Goal: Information Seeking & Learning: Find specific fact

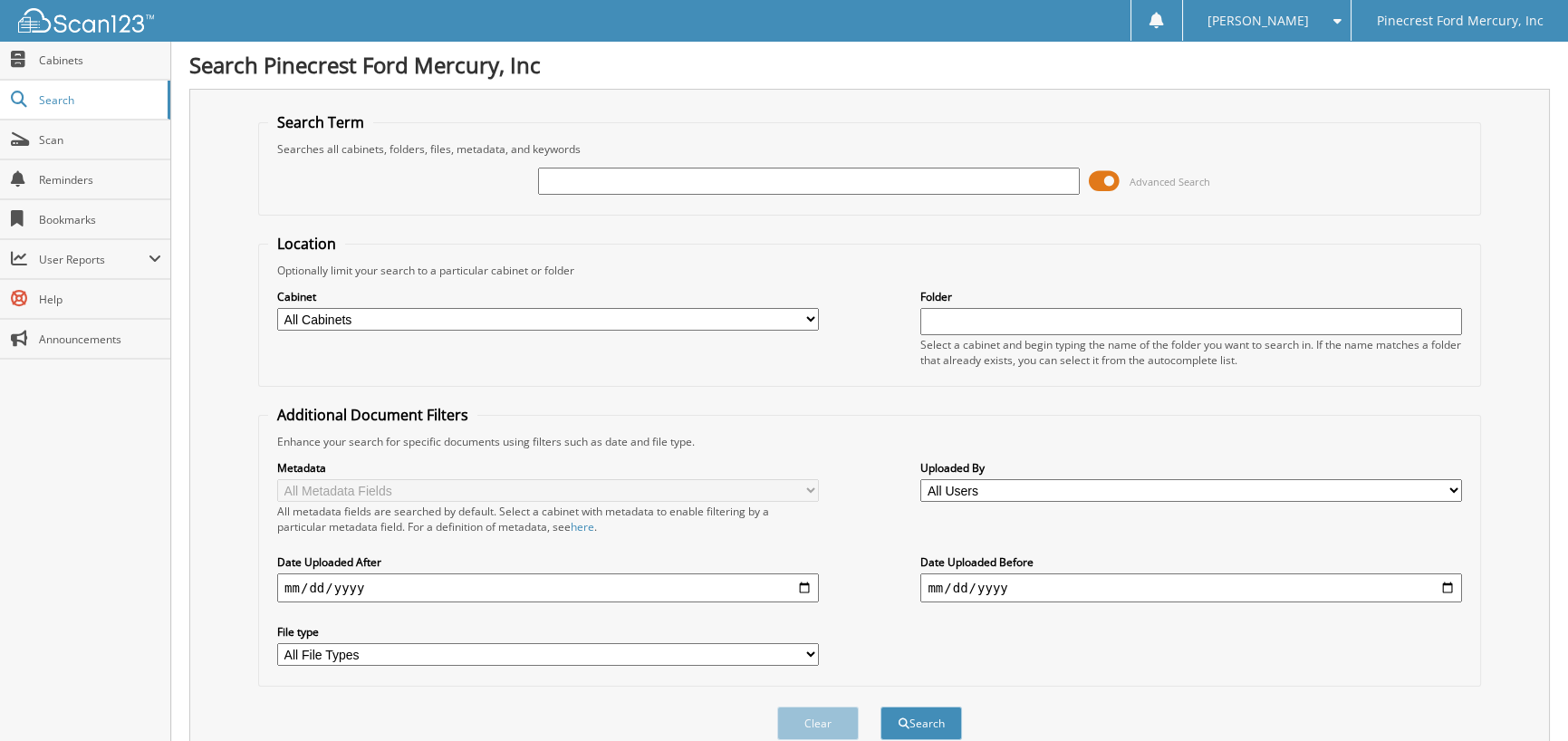
click at [304, 588] on input "date" at bounding box center [548, 588] width 542 height 29
type input "2025-03-01"
click at [618, 182] on input "text" at bounding box center [809, 181] width 542 height 27
type input "BANK RECON"
drag, startPoint x: 820, startPoint y: 324, endPoint x: 806, endPoint y: 324, distance: 14.0
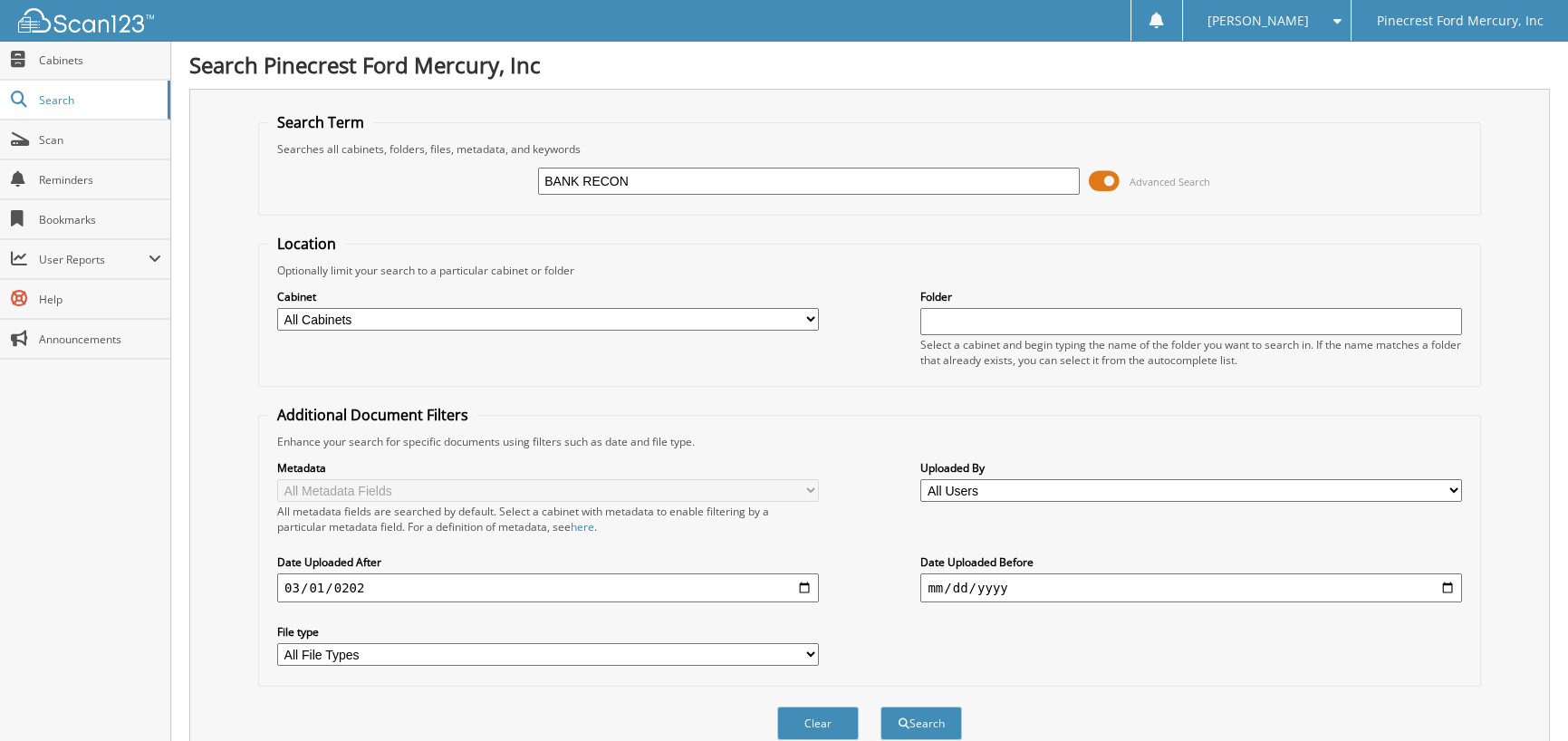
click at [820, 324] on div "Cabinet All Cabinets PF - ACCOUNTING PF - BODY SHOP PF - CHECKS PF - FINANCE AN…" at bounding box center [869, 327] width 1203 height 98
drag, startPoint x: 808, startPoint y: 320, endPoint x: 789, endPoint y: 318, distance: 19.1
click at [811, 319] on select "All Cabinets PF - ACCOUNTING PF - BODY SHOP PF - CHECKS PF - FINANCE AND INSURA…" at bounding box center [548, 319] width 542 height 22
select select "11257"
click at [277, 308] on select "All Cabinets PF - ACCOUNTING PF - BODY SHOP PF - CHECKS PF - FINANCE AND INSURA…" at bounding box center [548, 319] width 542 height 22
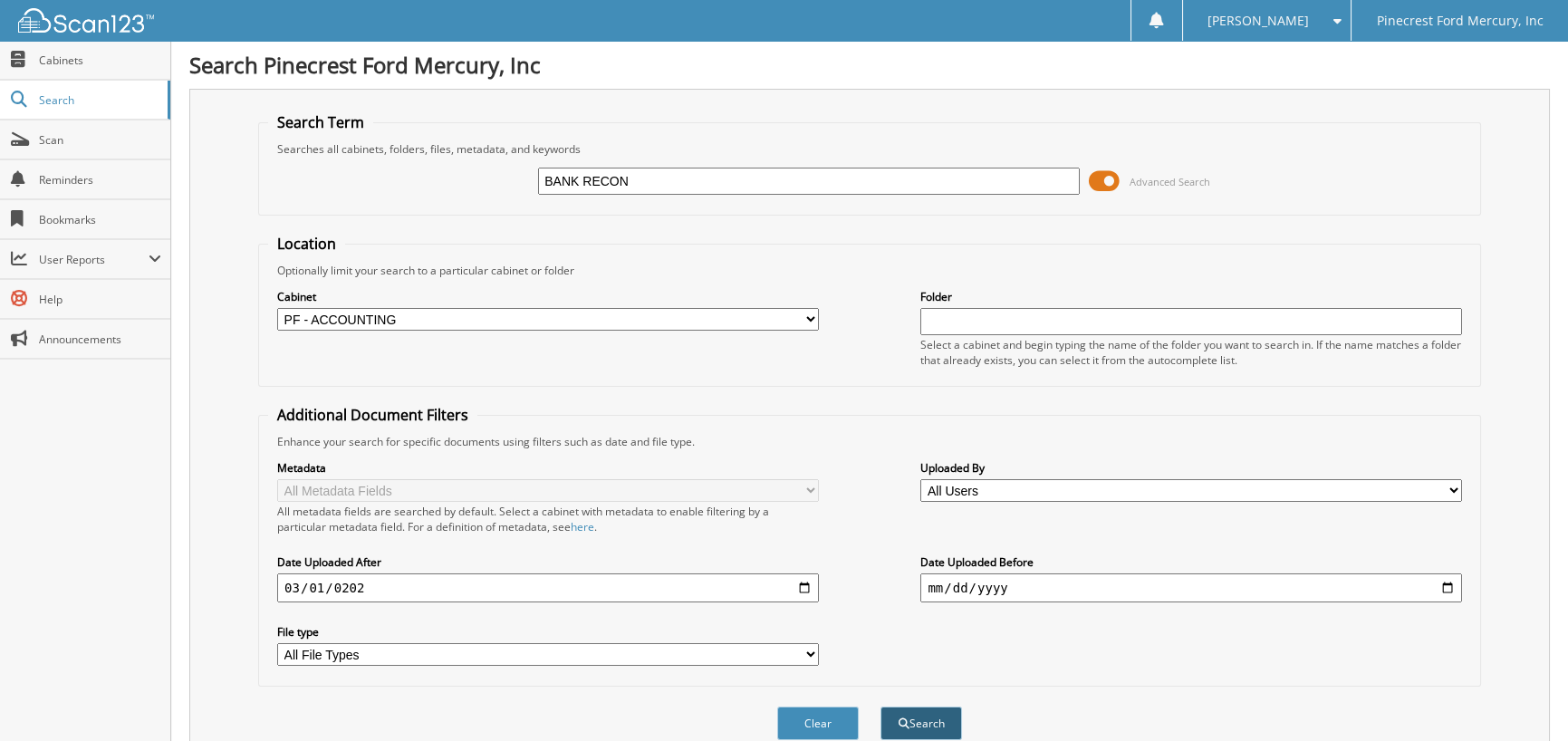
click at [920, 706] on button "Search" at bounding box center [921, 723] width 81 height 34
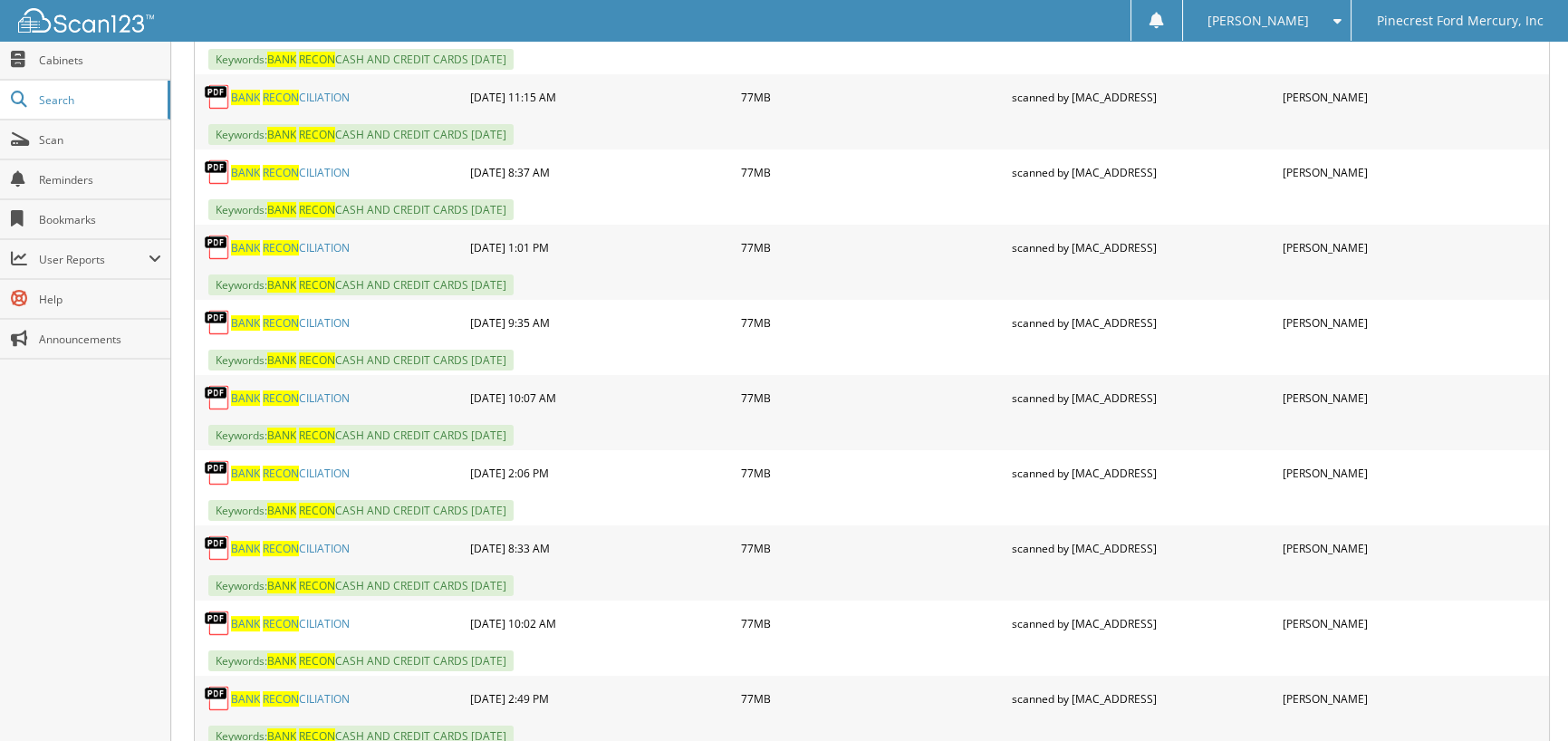
scroll to position [1358, 0]
click at [57, 98] on span "Search" at bounding box center [99, 100] width 120 height 15
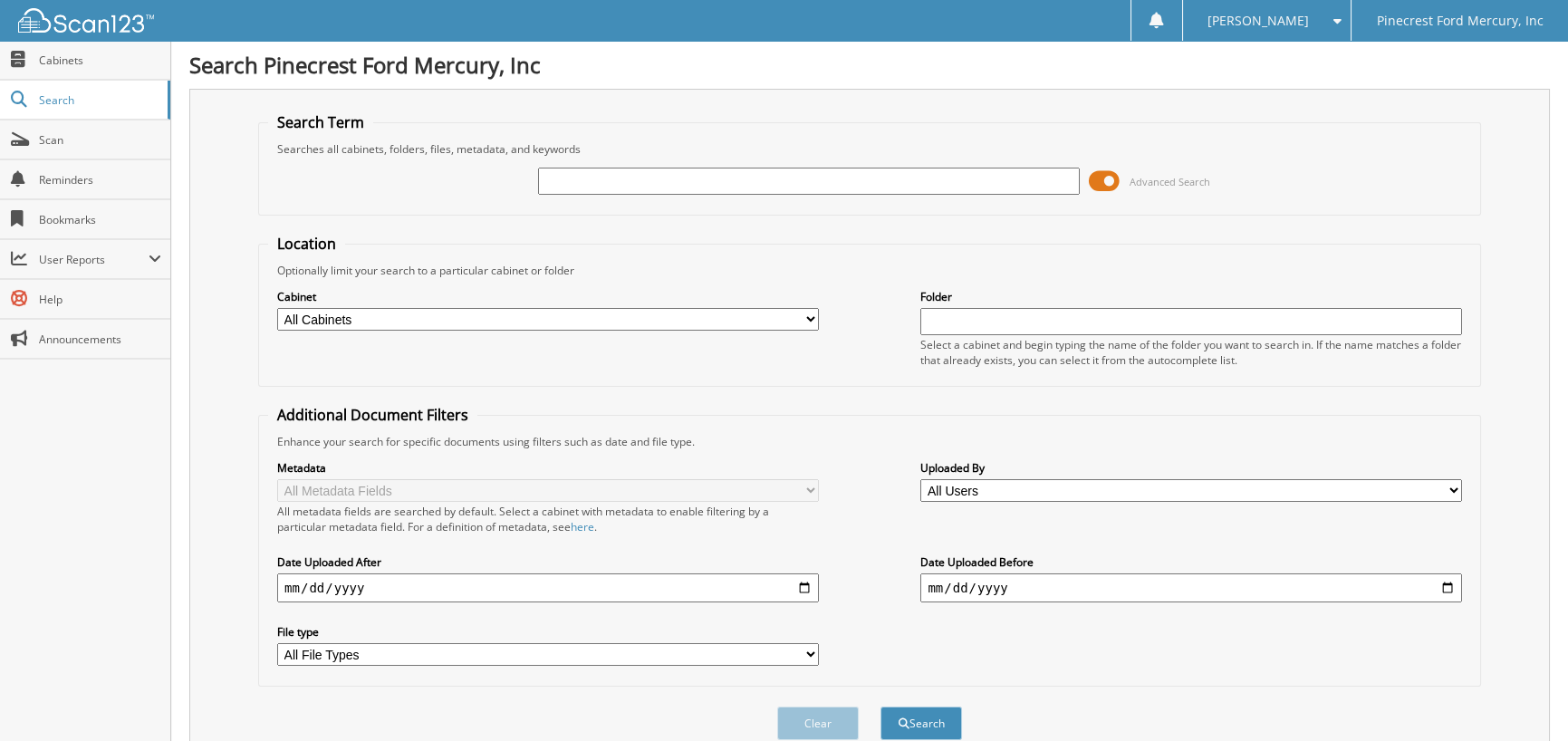
drag, startPoint x: 612, startPoint y: 188, endPoint x: 610, endPoint y: 180, distance: 8.2
click at [612, 188] on input "text" at bounding box center [809, 181] width 542 height 27
type input "HUD43435"
click at [881, 706] on button "Search" at bounding box center [921, 723] width 81 height 34
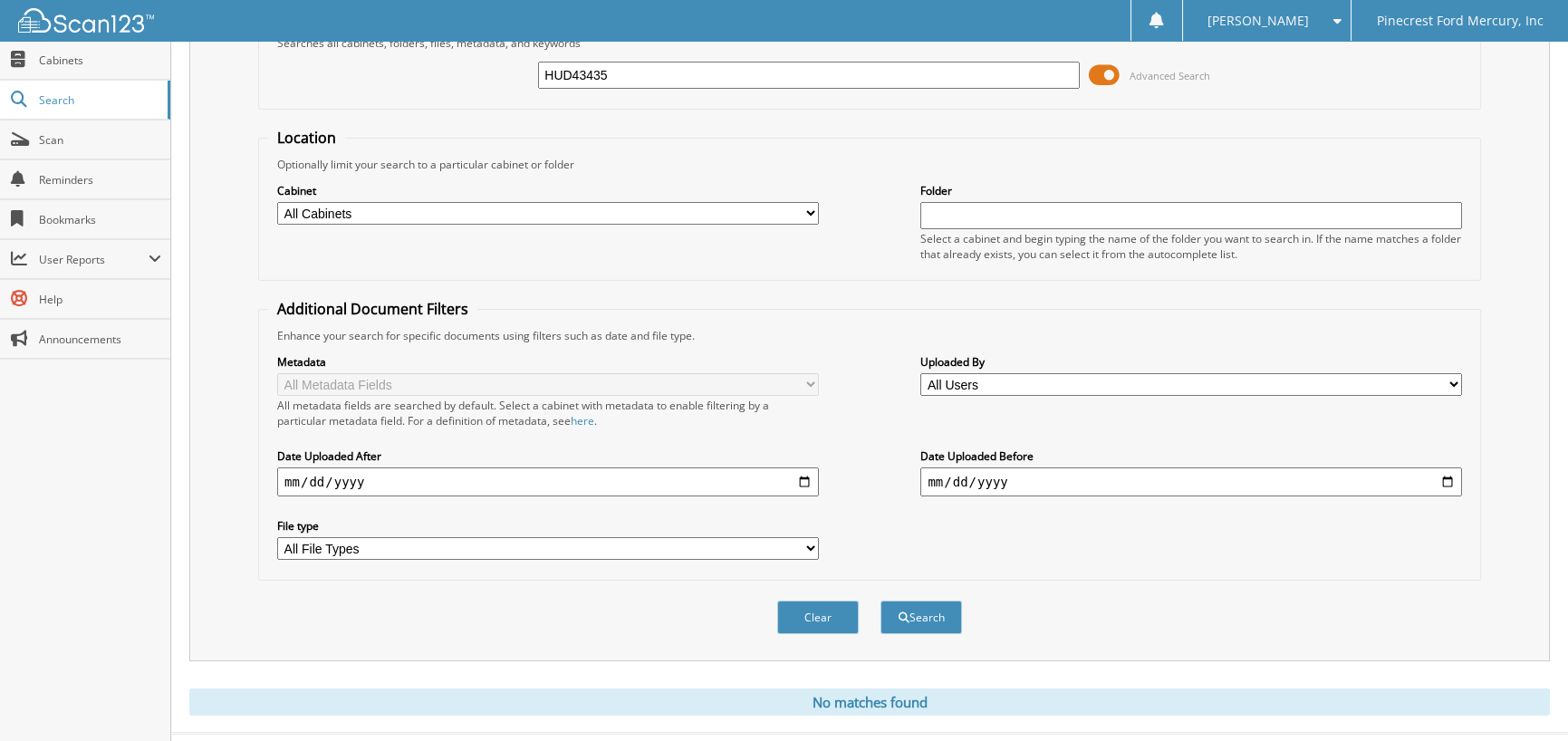
scroll to position [134, 0]
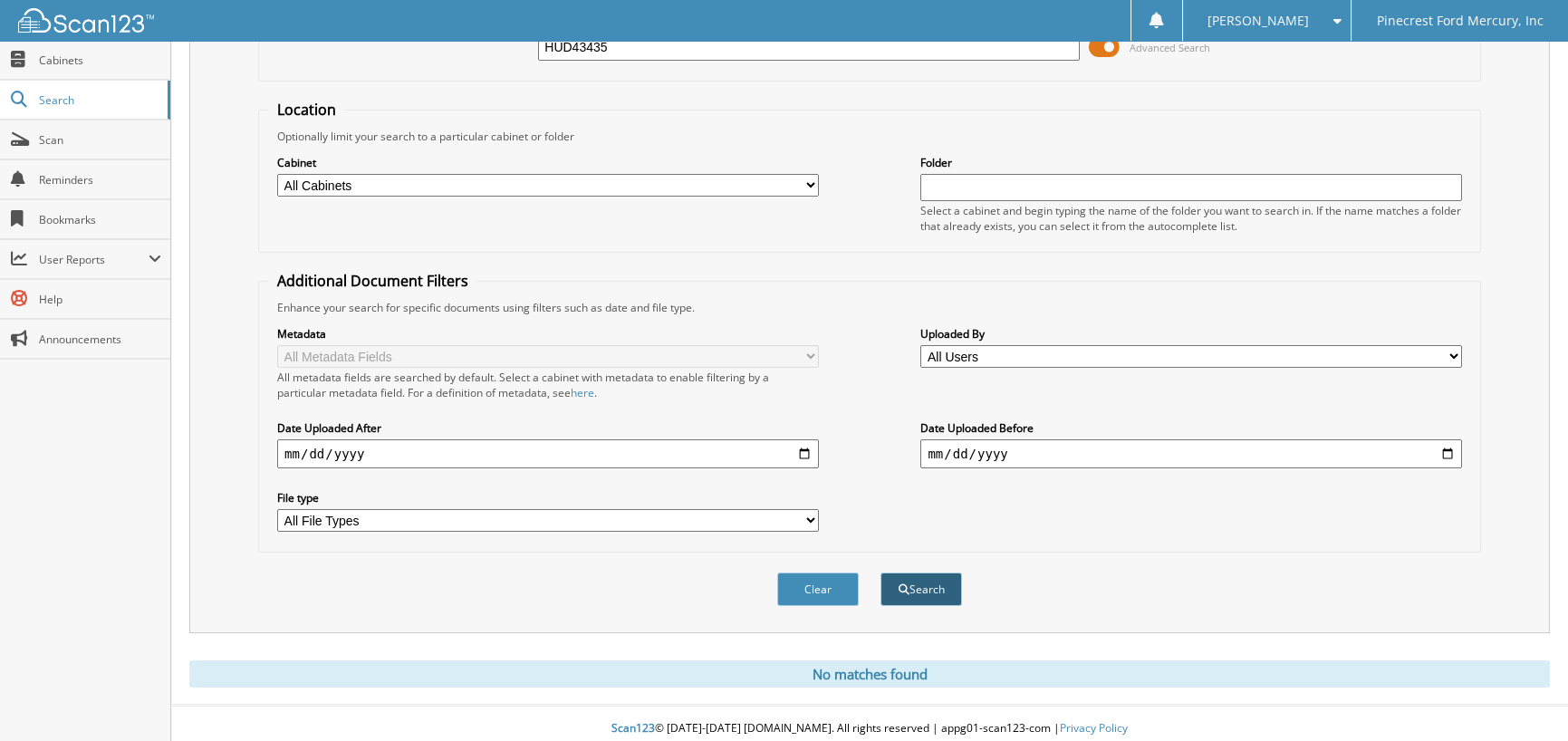
click at [933, 584] on button "Search" at bounding box center [921, 589] width 81 height 34
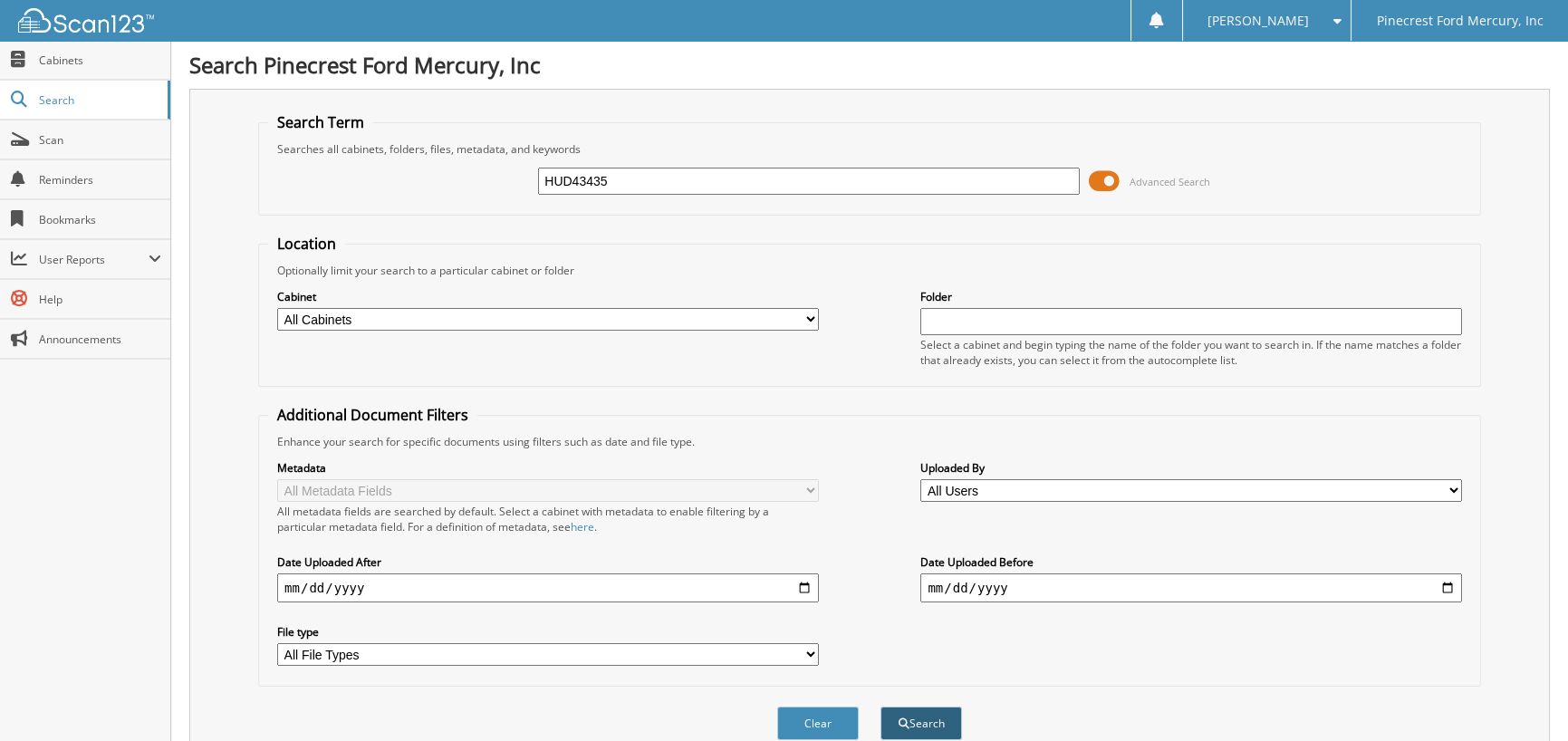
click at [927, 711] on button "Search" at bounding box center [921, 723] width 81 height 34
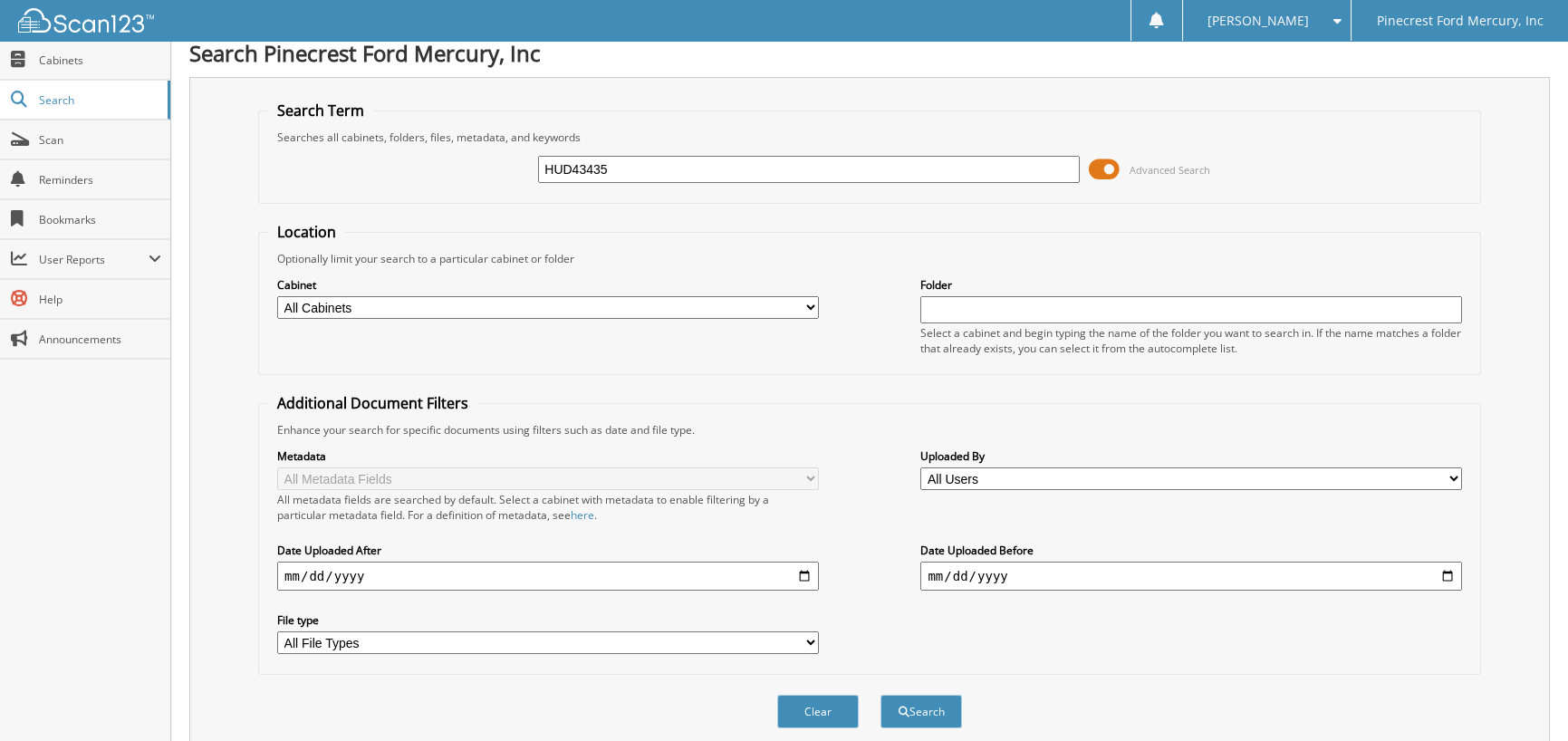
scroll to position [134, 0]
